Goal: Task Accomplishment & Management: Manage account settings

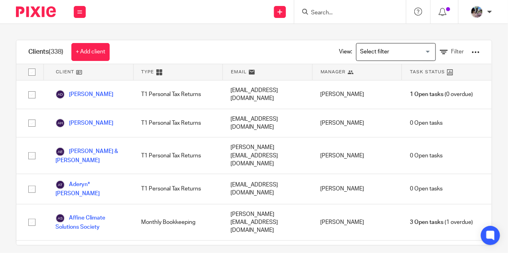
click at [331, 12] on input "Search" at bounding box center [346, 13] width 72 height 7
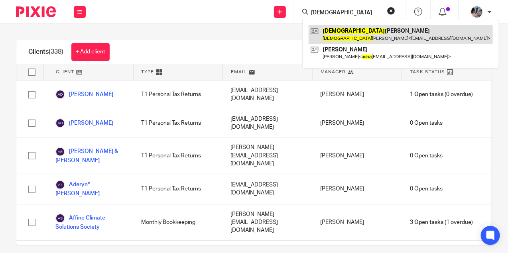
type input "ashya"
click at [345, 35] on link at bounding box center [401, 34] width 184 height 18
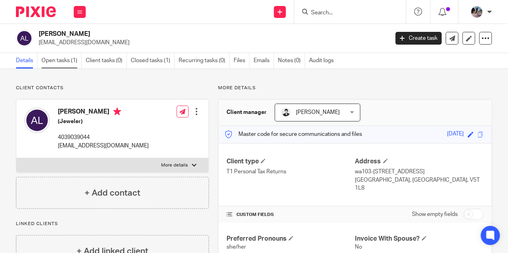
click at [67, 63] on link "Open tasks (1)" at bounding box center [61, 61] width 40 height 16
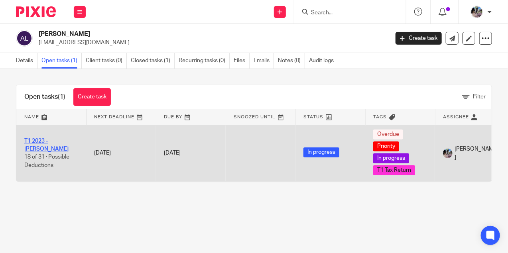
click at [41, 139] on link "T1 2023 - Ashya Lanceley" at bounding box center [46, 145] width 44 height 14
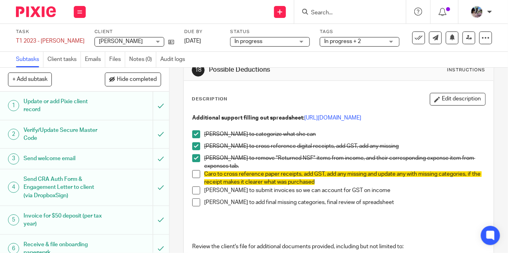
scroll to position [22, 0]
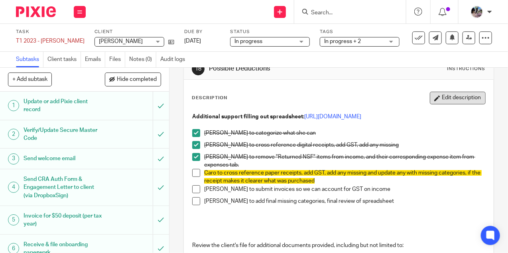
click at [445, 94] on button "Edit description" at bounding box center [458, 98] width 56 height 13
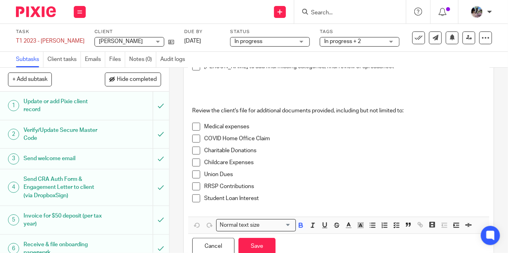
scroll to position [155, 0]
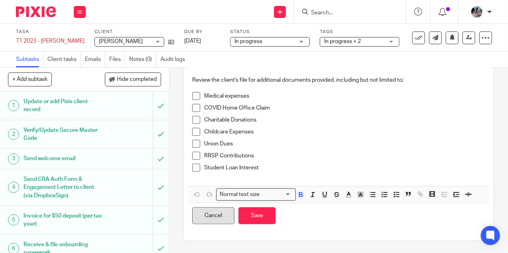
click at [217, 217] on button "Cancel" at bounding box center [213, 215] width 42 height 17
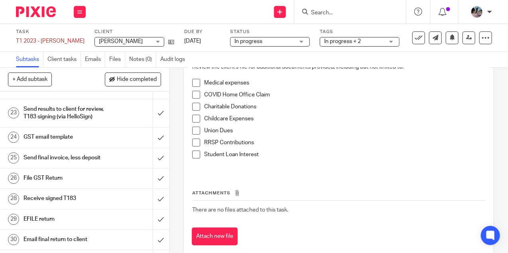
scroll to position [538, 0]
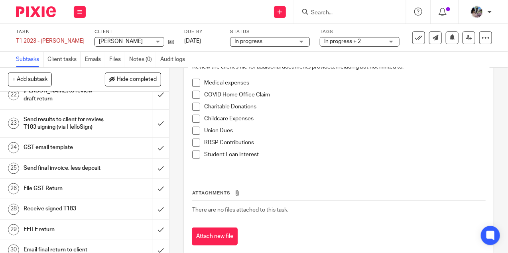
click at [102, 163] on h1 "Send final invoice, less deposit" at bounding box center [64, 169] width 81 height 12
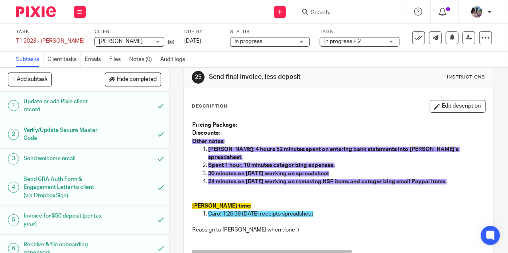
scroll to position [20, 0]
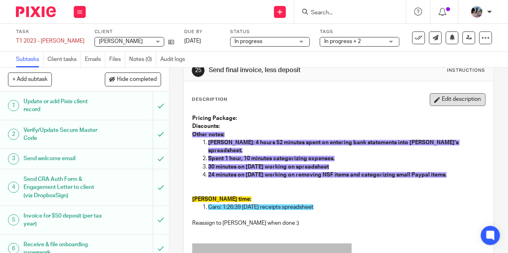
click at [466, 96] on button "Edit description" at bounding box center [458, 99] width 56 height 13
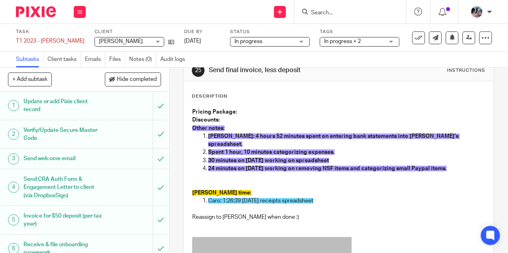
click at [328, 197] on p "Caro: 1:26:39 Sep 11 receipts spreadsheet" at bounding box center [346, 201] width 277 height 8
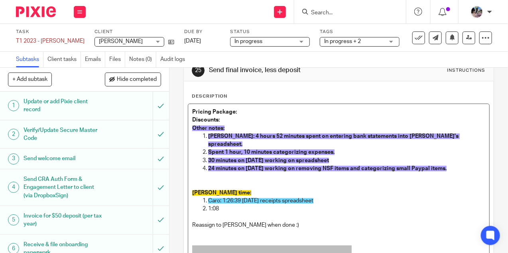
click at [241, 198] on span "Caro: 1:26:39 Sep 11 receipts spreadsheet" at bounding box center [260, 201] width 105 height 6
click at [232, 205] on p "1:08" at bounding box center [346, 209] width 277 height 8
drag, startPoint x: 343, startPoint y: 203, endPoint x: 336, endPoint y: 193, distance: 11.5
click at [336, 197] on ol "Caro: 1:27 Sep 11 receipts spreadsheet 1:08 Sept 15 organizing receipts/ GST sp…" at bounding box center [338, 205] width 293 height 16
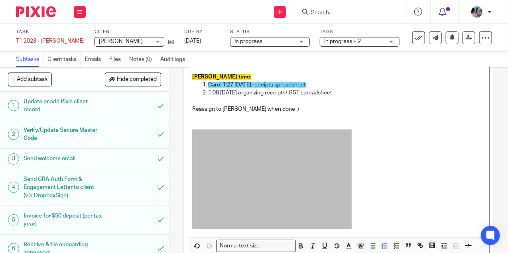
scroll to position [177, 0]
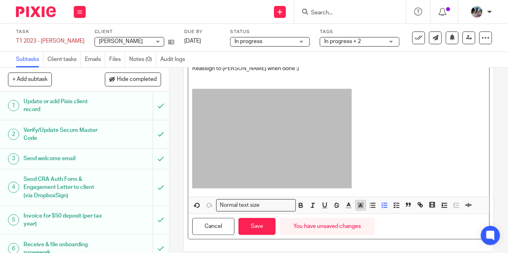
click at [357, 202] on icon "button" at bounding box center [360, 205] width 7 height 7
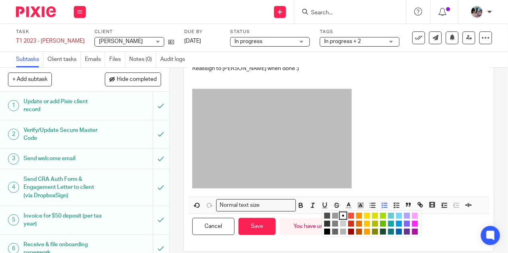
click at [397, 213] on li "color:#73D8FF" at bounding box center [399, 216] width 6 height 6
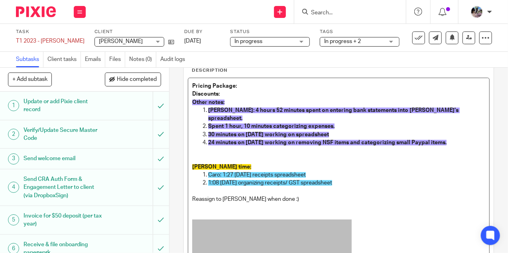
scroll to position [39, 0]
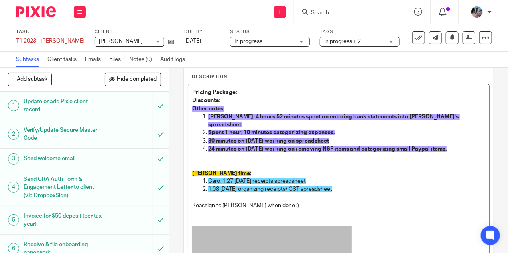
click at [379, 177] on p "Caro: 1:27 Sep 11 receipts spreadsheet" at bounding box center [346, 181] width 277 height 8
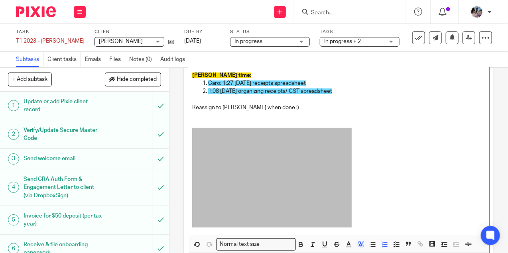
scroll to position [177, 0]
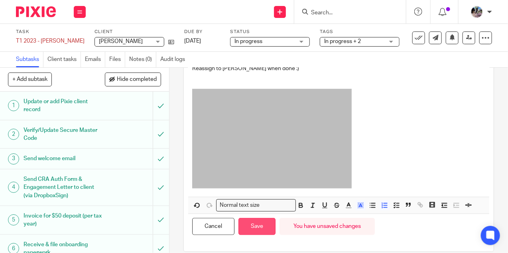
click at [264, 222] on button "Save" at bounding box center [256, 226] width 37 height 17
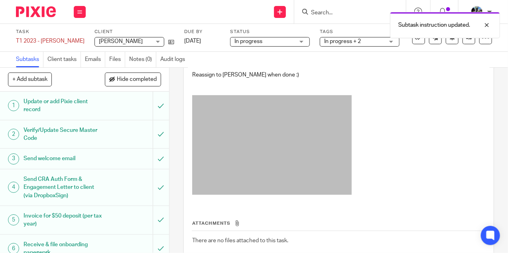
scroll to position [183, 0]
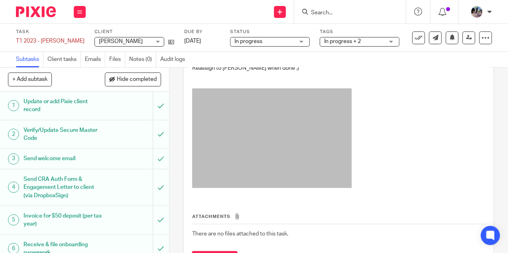
click at [336, 12] on input "Search" at bounding box center [346, 13] width 72 height 7
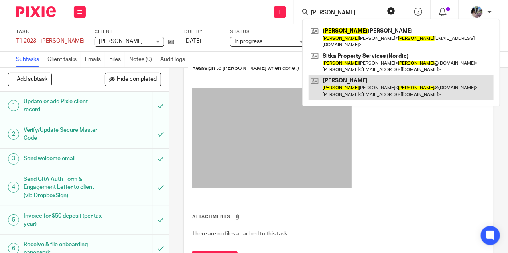
type input "aaron"
click at [364, 84] on link at bounding box center [401, 87] width 185 height 25
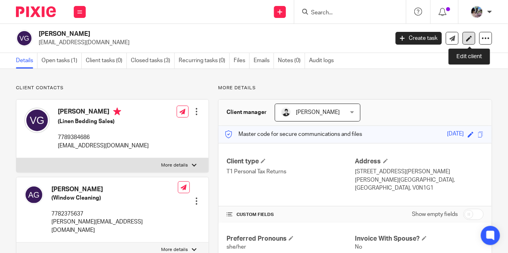
click at [469, 37] on icon at bounding box center [469, 38] width 6 height 6
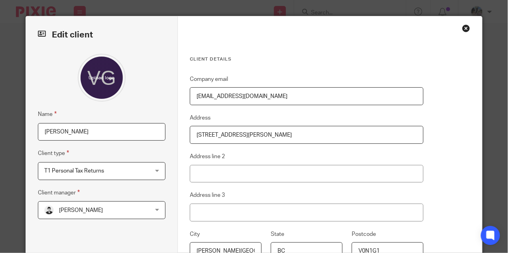
click at [43, 128] on input "[PERSON_NAME]" at bounding box center [102, 132] width 128 height 18
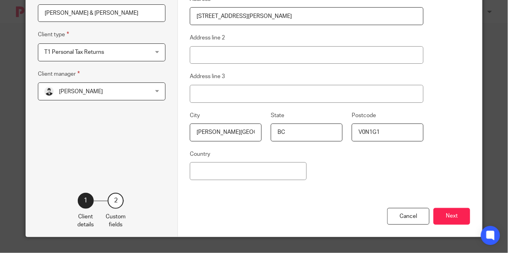
type input "[PERSON_NAME] & [PERSON_NAME]"
click at [450, 208] on div "Cancel Next" at bounding box center [330, 222] width 280 height 29
click at [450, 211] on button "Next" at bounding box center [451, 216] width 37 height 17
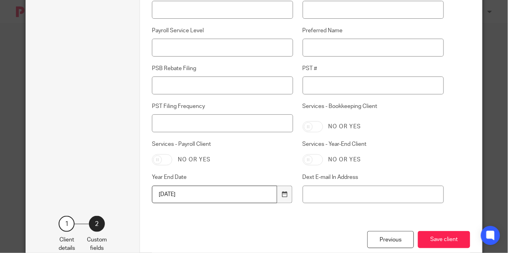
scroll to position [280, 0]
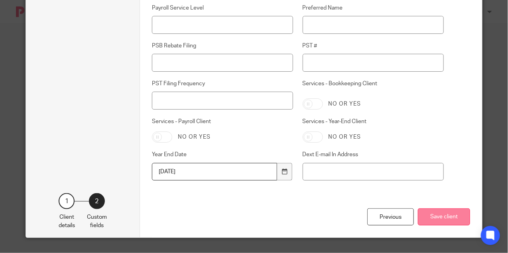
click at [454, 214] on button "Save client" at bounding box center [444, 217] width 52 height 17
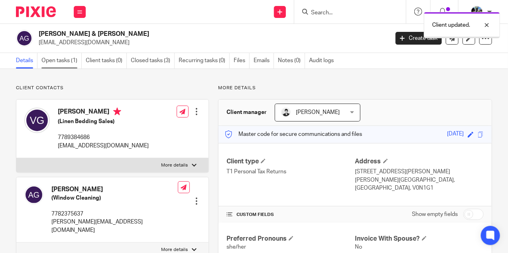
click at [61, 67] on link "Open tasks (1)" at bounding box center [61, 61] width 40 height 16
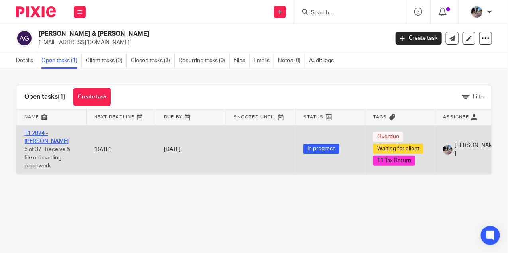
click at [42, 136] on link "T1 2024 - [PERSON_NAME]" at bounding box center [46, 138] width 44 height 14
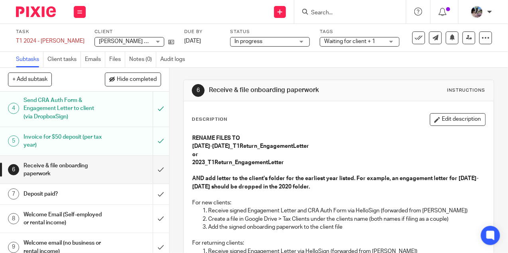
scroll to position [85, 0]
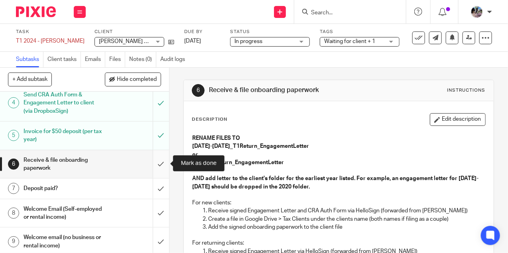
click at [159, 167] on input "submit" at bounding box center [84, 164] width 169 height 28
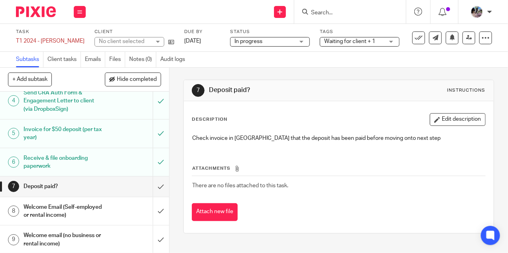
scroll to position [106, 0]
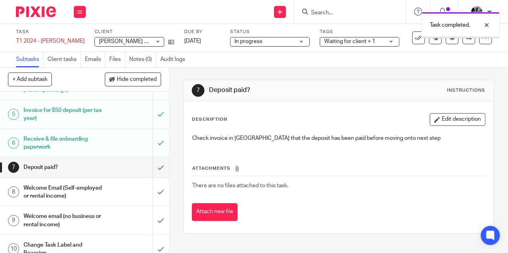
click at [104, 189] on h1 "Welcome Email (Self-employed or rental income)" at bounding box center [64, 192] width 81 height 20
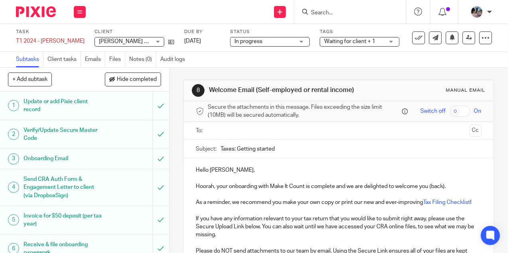
click at [252, 126] on input "text" at bounding box center [339, 130] width 256 height 9
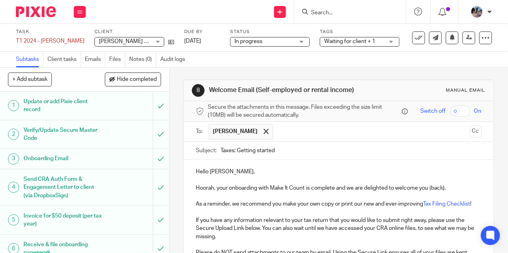
click at [224, 169] on p "Hello [PERSON_NAME]," at bounding box center [339, 172] width 286 height 8
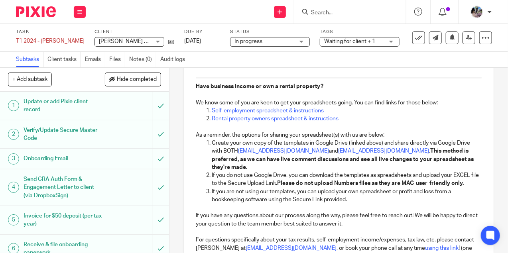
scroll to position [394, 0]
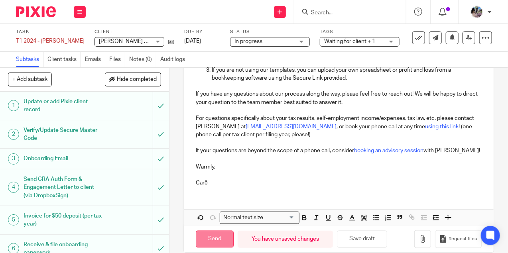
click at [213, 231] on input "Send" at bounding box center [215, 239] width 38 height 17
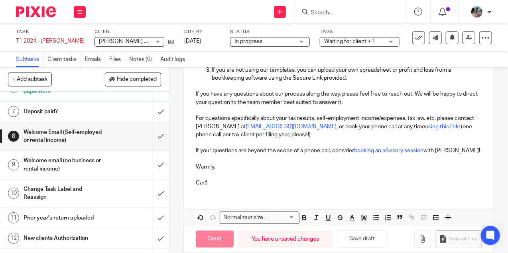
scroll to position [162, 0]
type input "Sent"
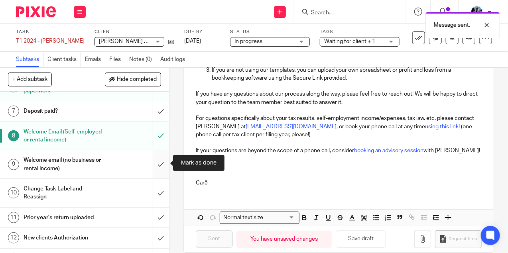
click at [161, 164] on input "submit" at bounding box center [84, 164] width 169 height 28
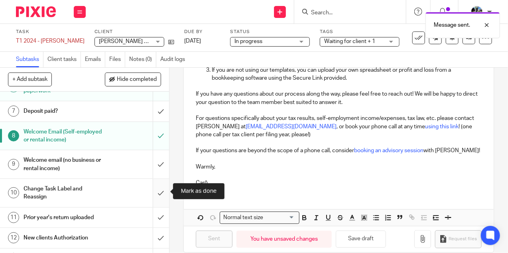
click at [158, 190] on input "submit" at bounding box center [84, 193] width 169 height 28
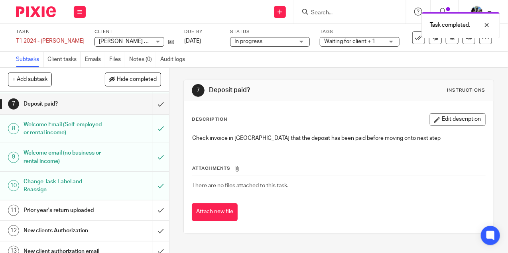
scroll to position [176, 0]
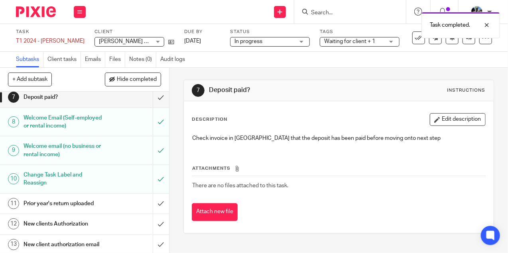
click at [287, 39] on span "In progress" at bounding box center [264, 41] width 60 height 8
click at [351, 44] on span "Waiting for client + 1" at bounding box center [349, 42] width 51 height 6
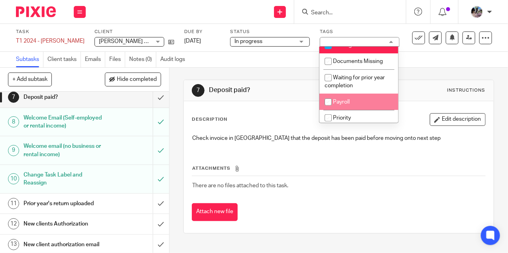
scroll to position [0, 0]
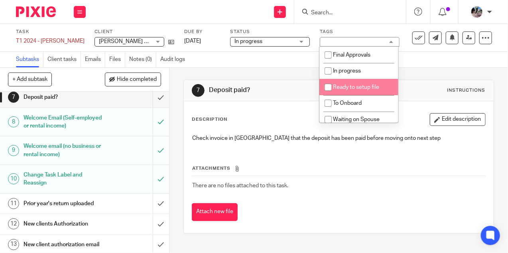
click at [330, 85] on input "checkbox" at bounding box center [328, 87] width 15 height 15
checkbox input "true"
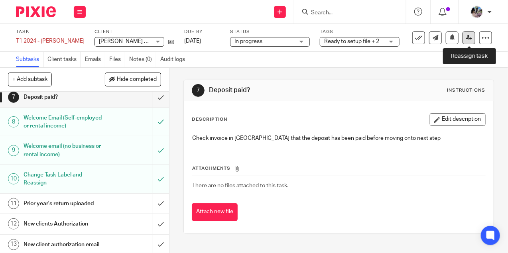
click at [465, 35] on link at bounding box center [469, 38] width 13 height 13
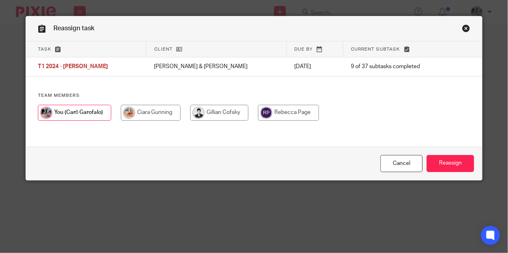
click at [301, 114] on input "radio" at bounding box center [288, 113] width 61 height 16
radio input "true"
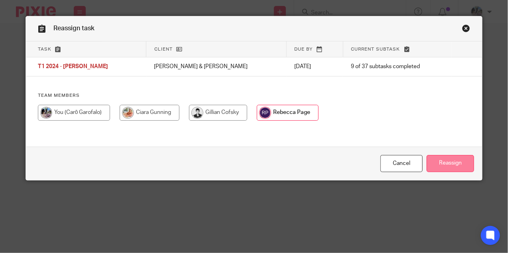
click at [443, 164] on input "Reassign" at bounding box center [450, 163] width 47 height 17
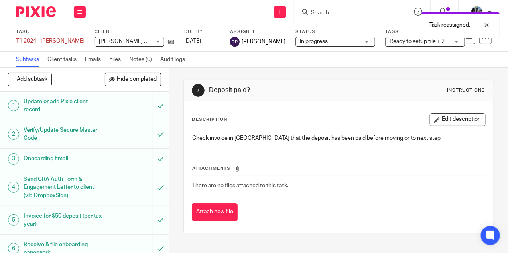
click at [338, 9] on div "Task reassigned." at bounding box center [377, 23] width 246 height 30
click at [310, 12] on div "Task reassigned." at bounding box center [377, 23] width 246 height 30
click at [333, 16] on div "Task reassigned." at bounding box center [377, 23] width 246 height 30
click at [484, 22] on div at bounding box center [481, 25] width 22 height 10
click at [329, 12] on input "Search" at bounding box center [346, 13] width 72 height 7
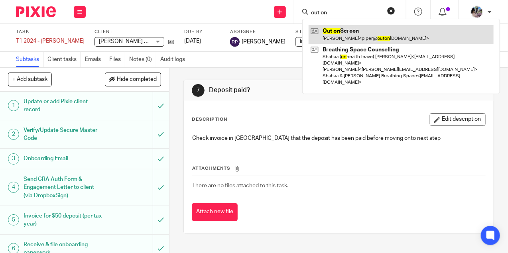
type input "out on"
click at [340, 35] on link at bounding box center [401, 34] width 185 height 18
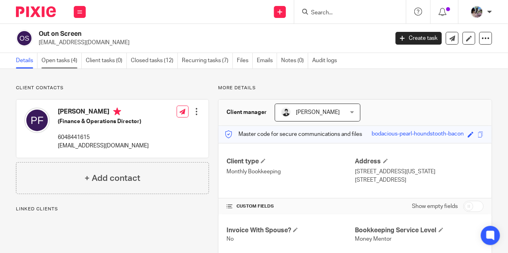
click at [59, 61] on link "Open tasks (4)" at bounding box center [61, 61] width 40 height 16
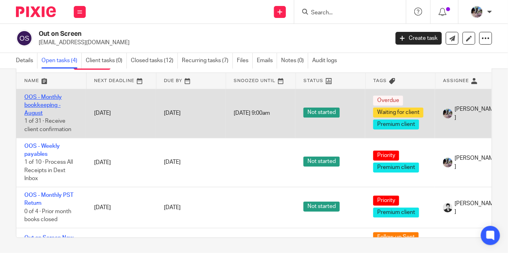
click at [39, 97] on link "OOS - Monthly bookkeeping - August" at bounding box center [42, 106] width 37 height 22
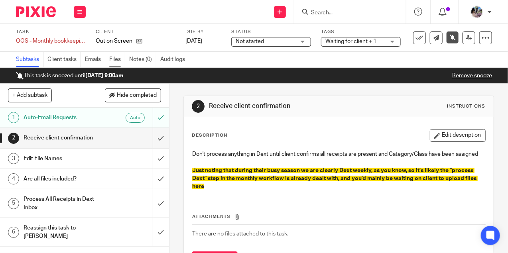
click at [115, 59] on link "Files" at bounding box center [117, 60] width 16 height 16
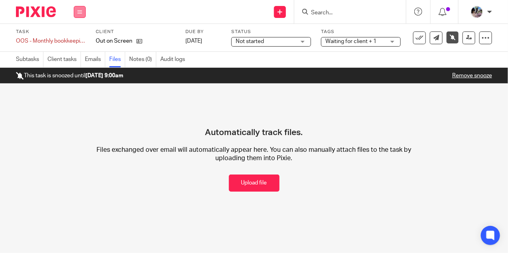
click at [81, 8] on button at bounding box center [80, 12] width 12 height 12
click at [74, 41] on li "Work" at bounding box center [79, 38] width 21 height 12
